Goal: Task Accomplishment & Management: Use online tool/utility

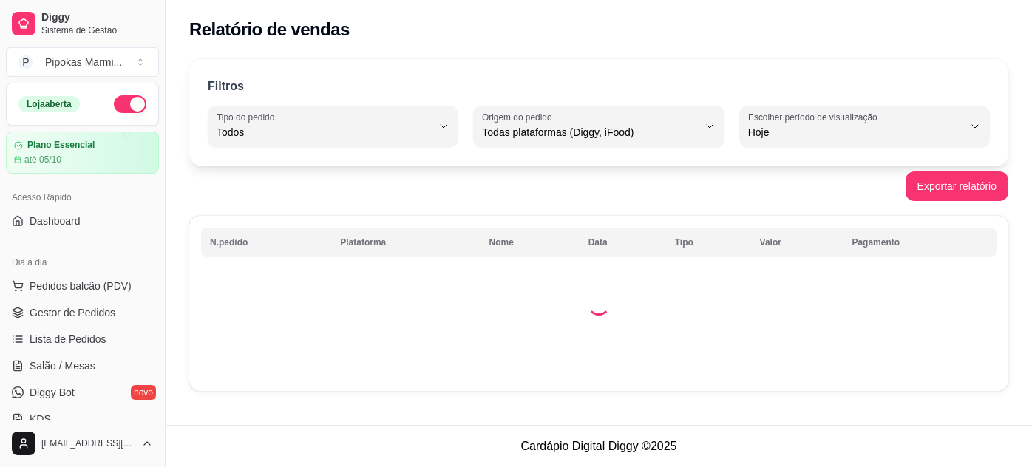
select select "ALL"
select select "0"
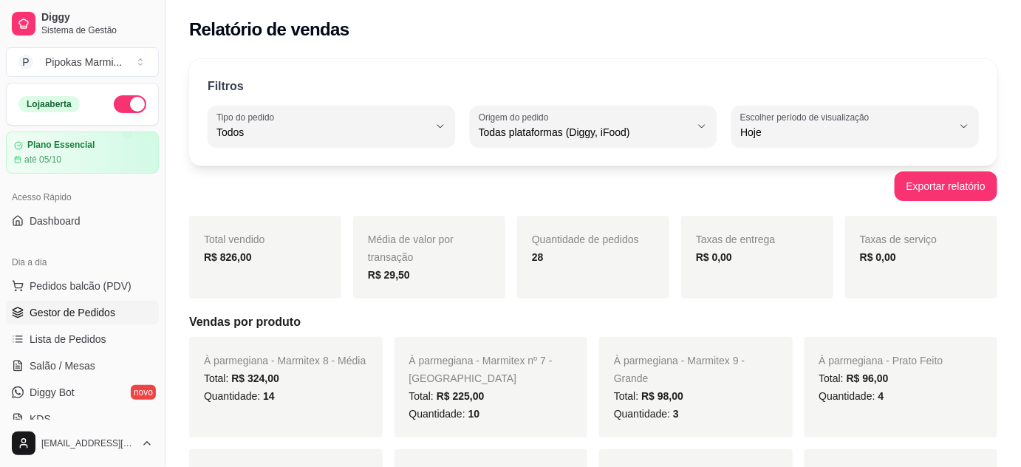
click at [98, 306] on span "Gestor de Pedidos" at bounding box center [73, 312] width 86 height 15
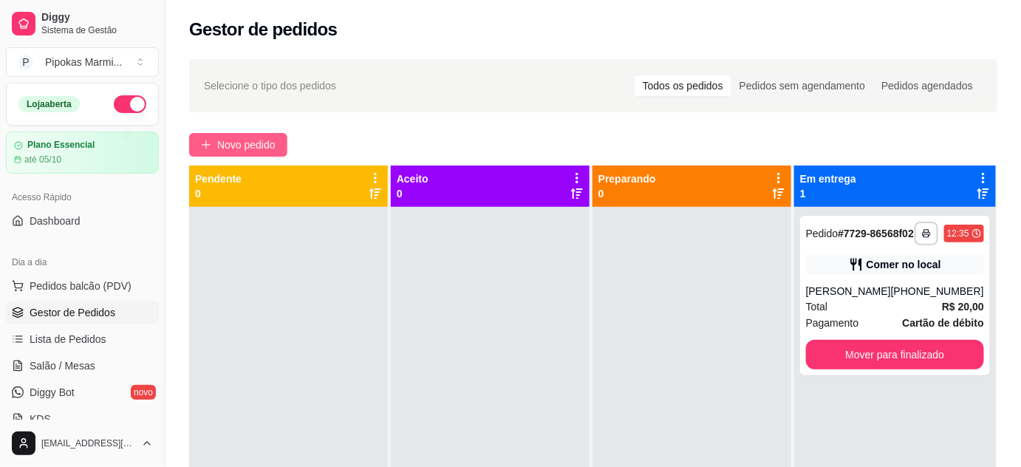
click at [259, 143] on span "Novo pedido" at bounding box center [246, 145] width 58 height 16
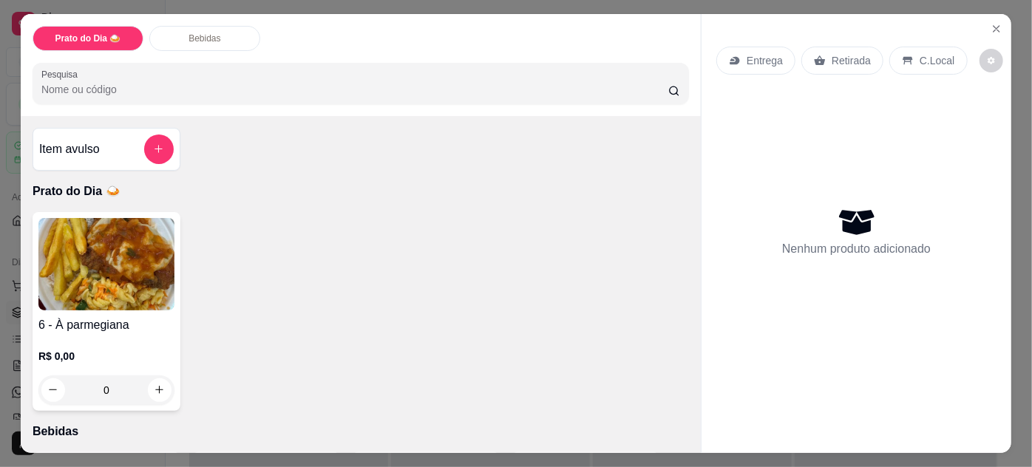
click at [149, 316] on h4 "6 - À parmegiana" at bounding box center [106, 325] width 136 height 18
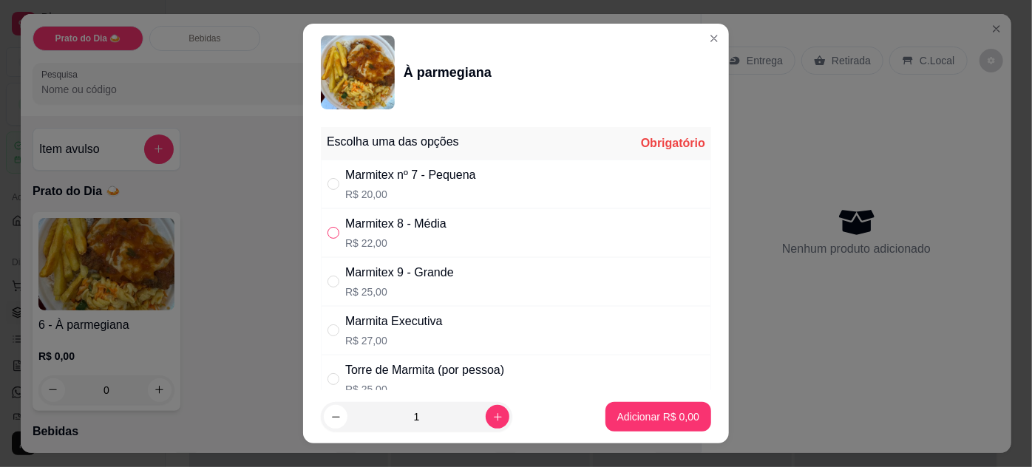
click at [330, 231] on input "" at bounding box center [333, 233] width 12 height 12
radio input "true"
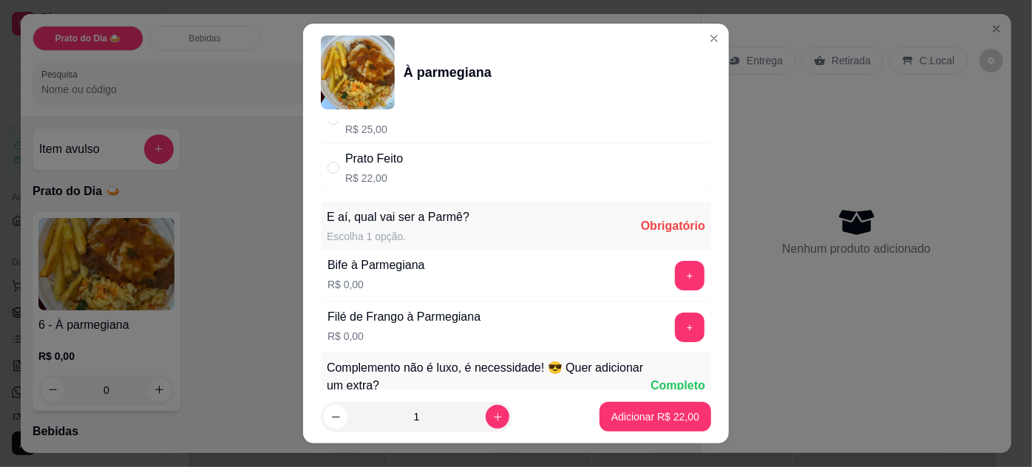
scroll to position [268, 0]
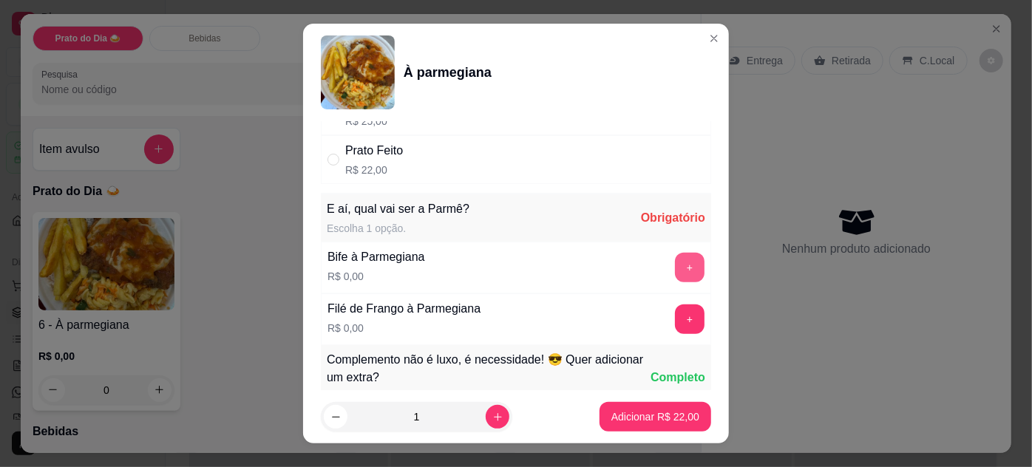
click at [675, 262] on button "+" at bounding box center [690, 268] width 30 height 30
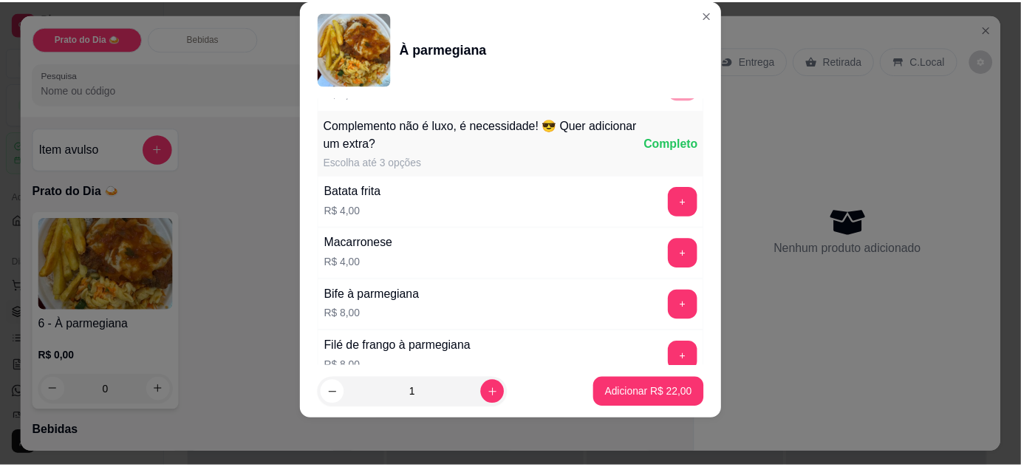
scroll to position [489, 0]
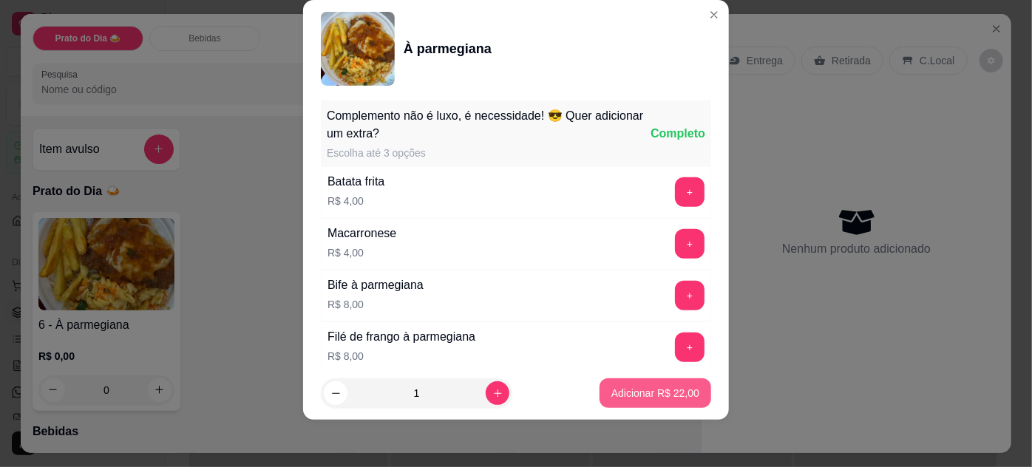
click at [662, 392] on p "Adicionar R$ 22,00" at bounding box center [655, 393] width 88 height 15
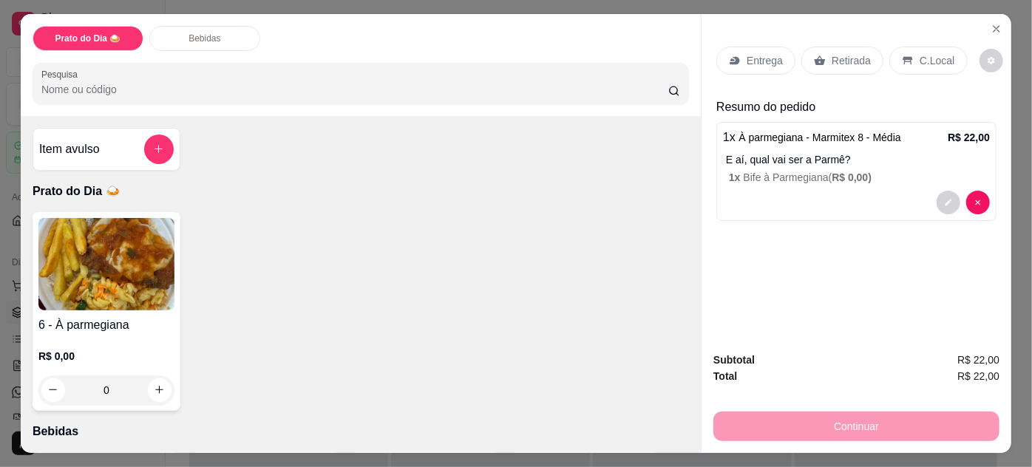
click at [835, 53] on p "Retirada" at bounding box center [851, 60] width 39 height 15
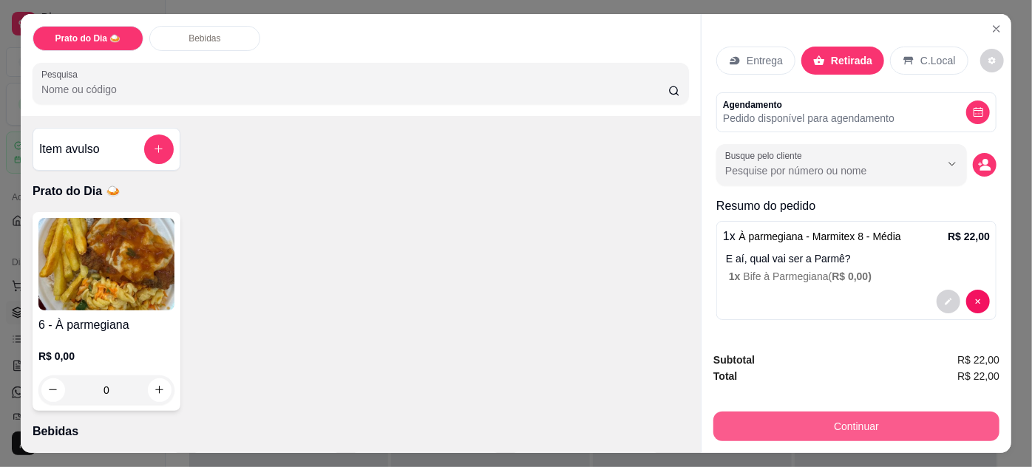
click at [810, 412] on button "Continuar" at bounding box center [856, 427] width 286 height 30
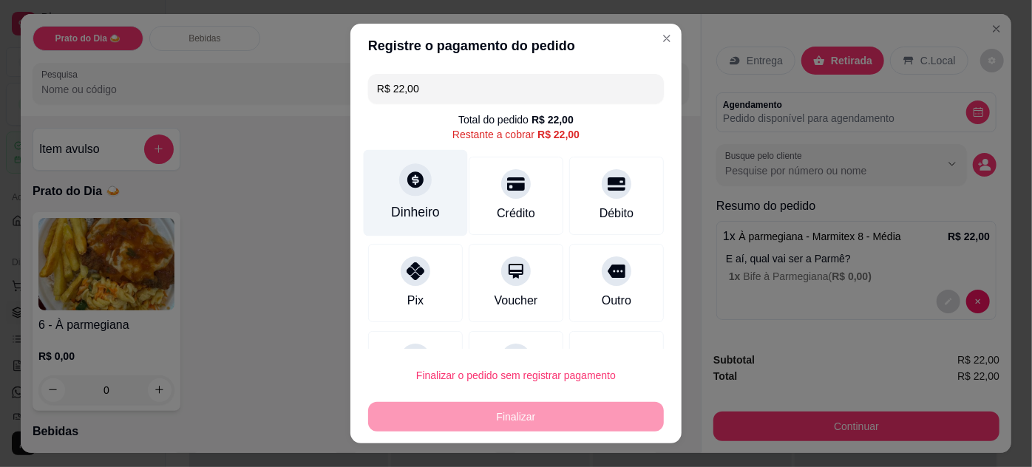
click at [413, 181] on icon at bounding box center [415, 179] width 16 height 16
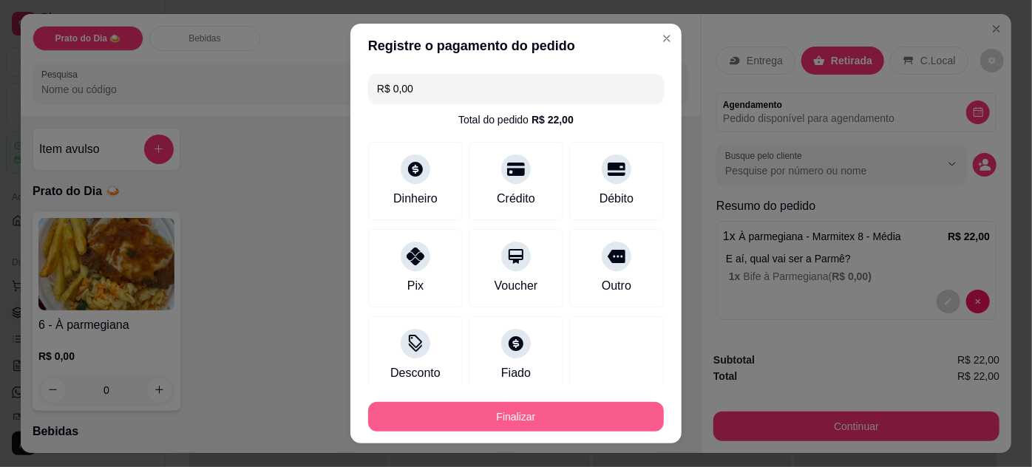
click at [546, 402] on button "Finalizar" at bounding box center [516, 417] width 296 height 30
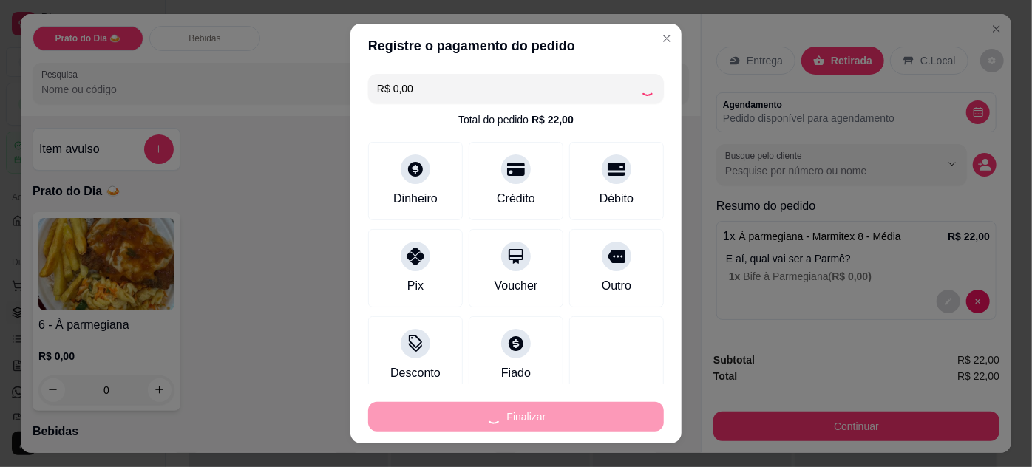
type input "-R$ 22,00"
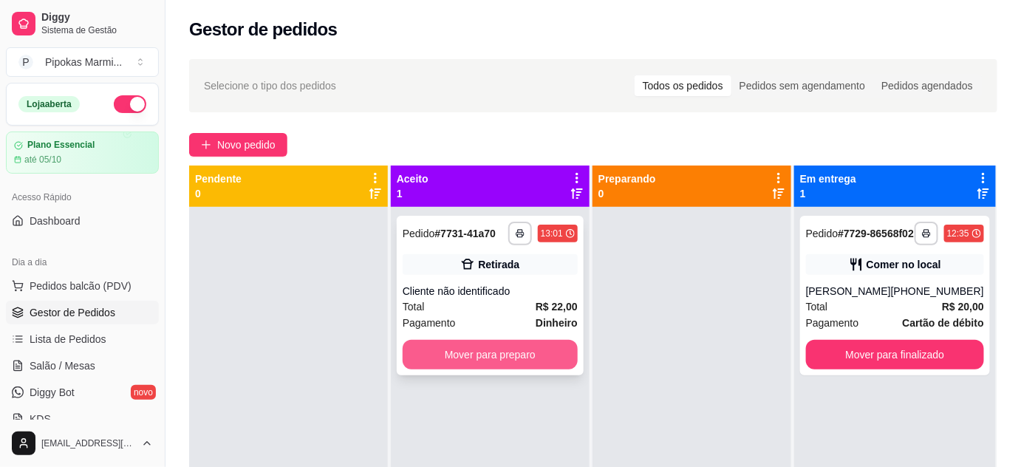
click at [545, 353] on button "Mover para preparo" at bounding box center [490, 355] width 175 height 30
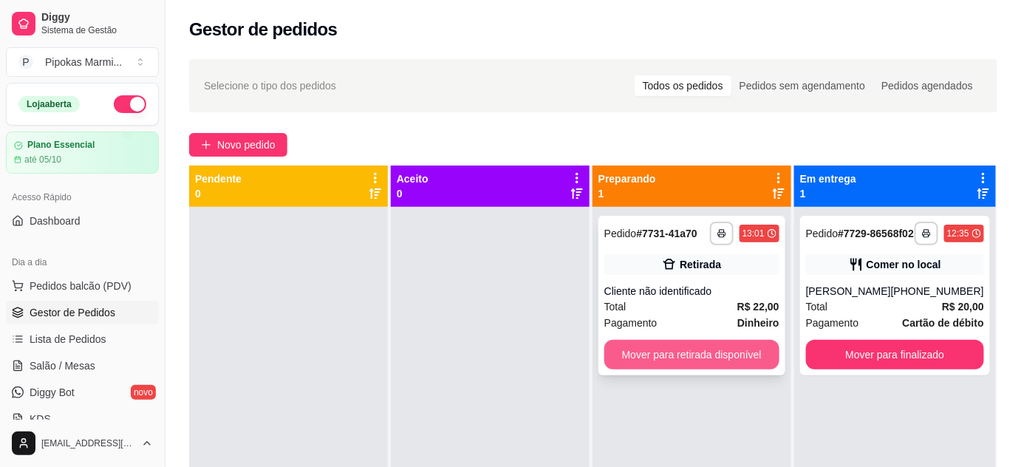
click at [747, 346] on button "Mover para retirada disponível" at bounding box center [692, 355] width 175 height 30
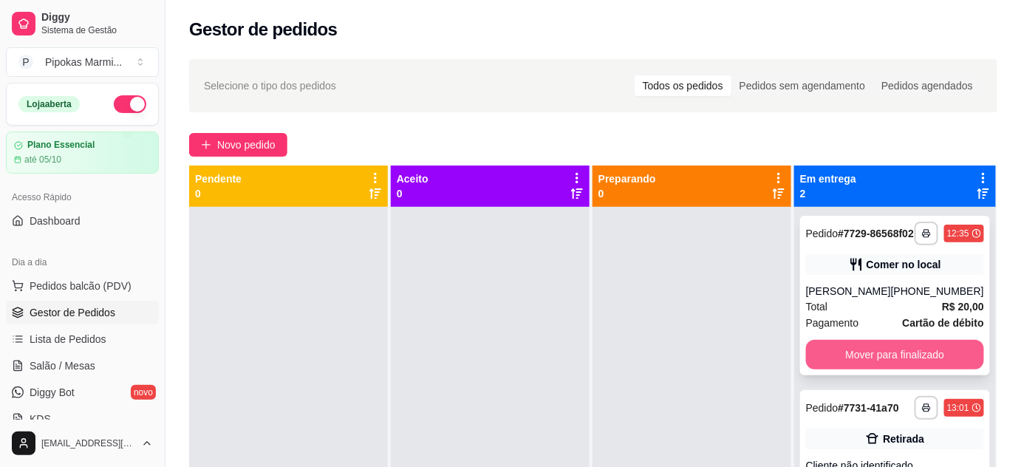
click at [918, 358] on button "Mover para finalizado" at bounding box center [895, 355] width 178 height 30
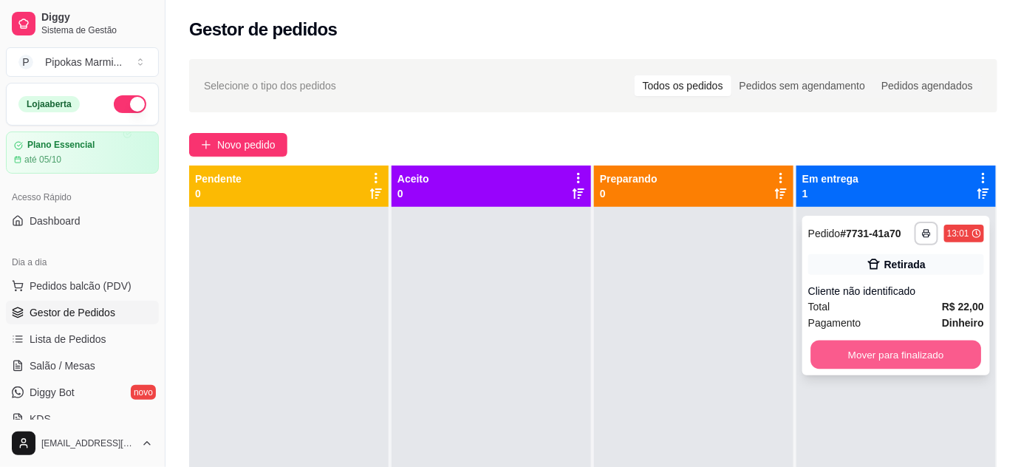
click at [931, 351] on button "Mover para finalizado" at bounding box center [897, 355] width 171 height 29
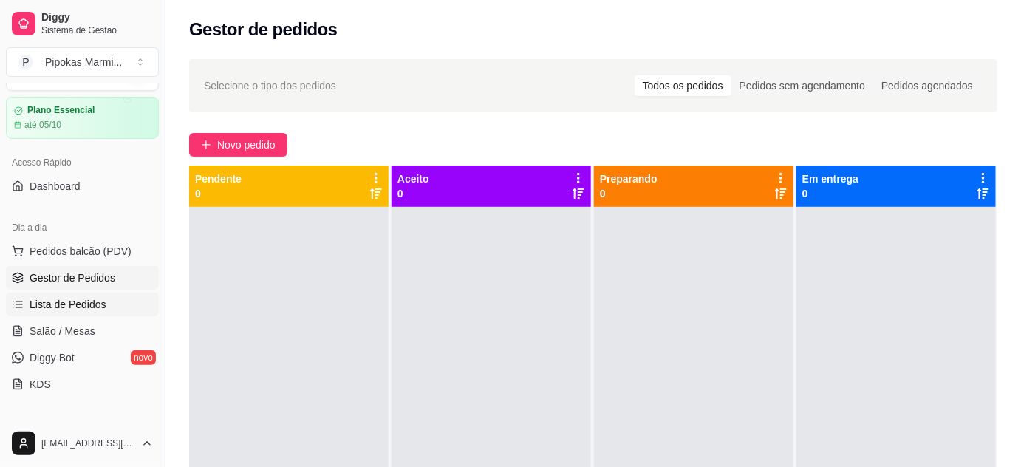
scroll to position [67, 0]
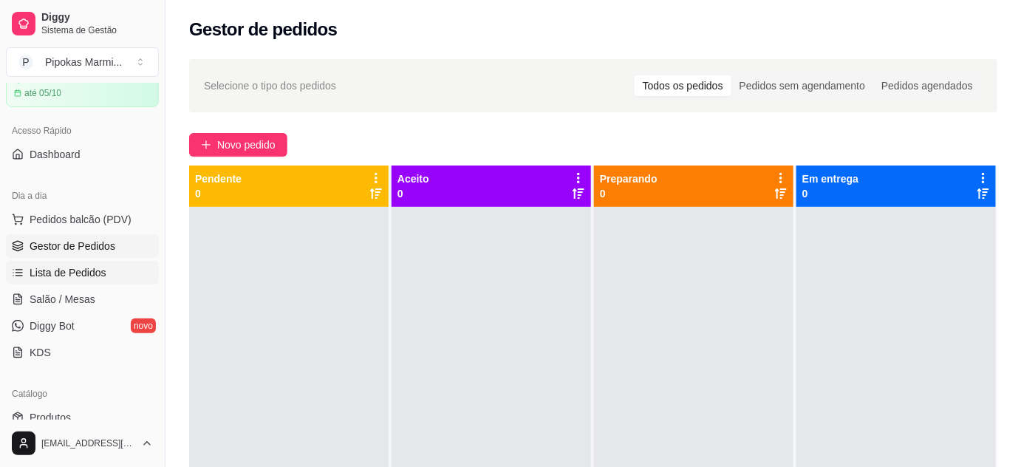
click at [101, 276] on span "Lista de Pedidos" at bounding box center [68, 272] width 77 height 15
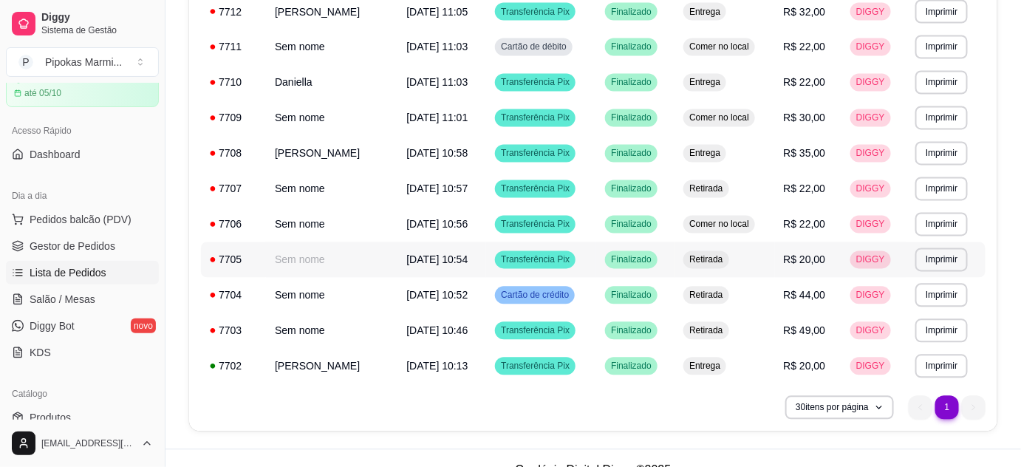
scroll to position [917, 0]
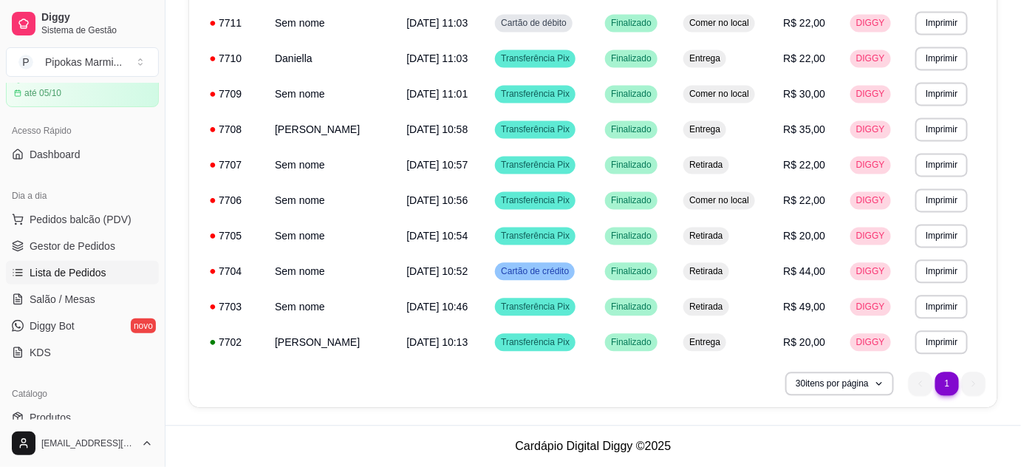
click at [975, 384] on ul "1 1" at bounding box center [947, 385] width 77 height 24
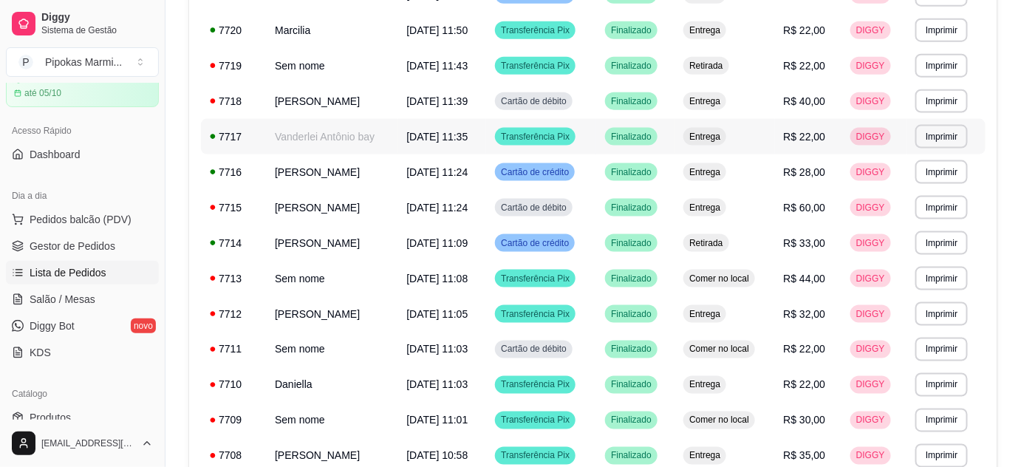
scroll to position [537, 0]
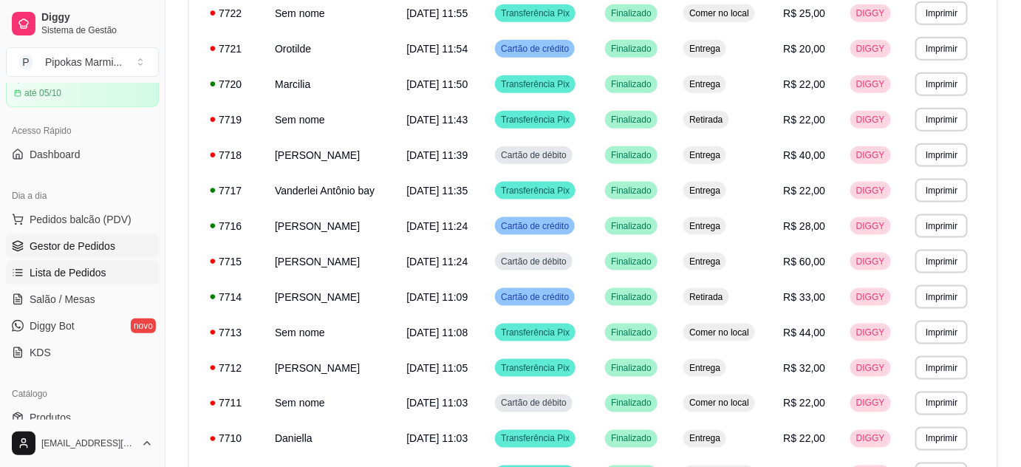
click at [78, 248] on span "Gestor de Pedidos" at bounding box center [73, 246] width 86 height 15
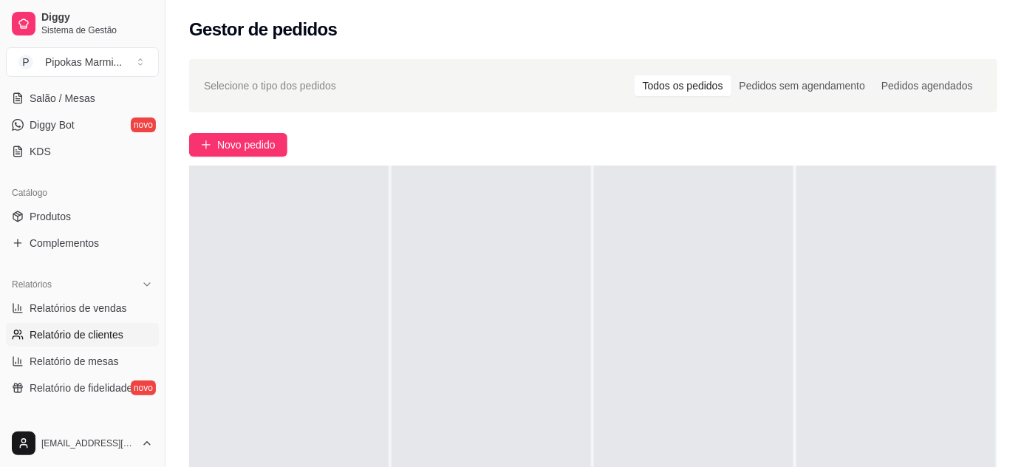
scroll to position [268, 0]
click at [94, 311] on span "Relatórios de vendas" at bounding box center [79, 307] width 98 height 15
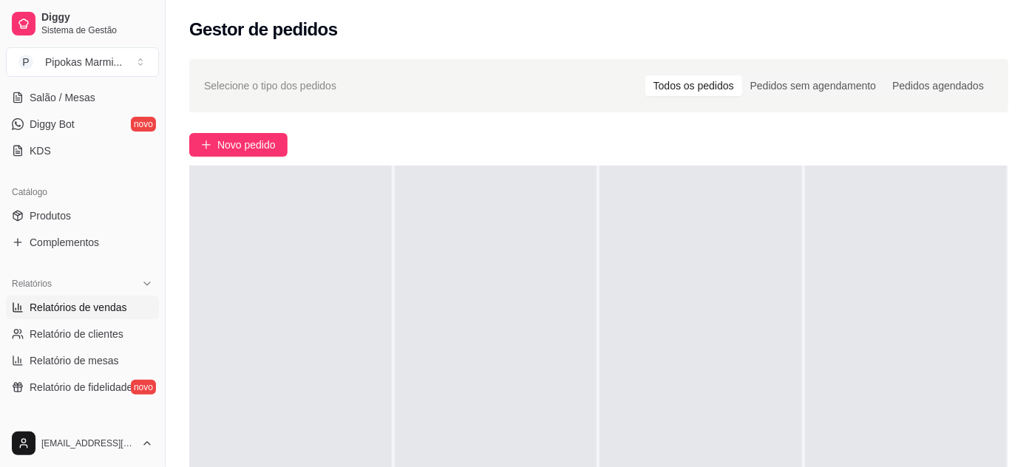
select select "ALL"
select select "0"
